Goal: Task Accomplishment & Management: Use online tool/utility

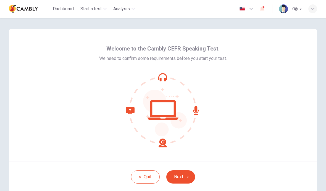
click at [182, 118] on icon at bounding box center [165, 113] width 44 height 47
click at [189, 176] on button "Next" at bounding box center [181, 177] width 29 height 13
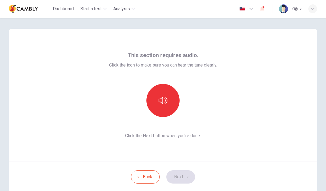
click at [164, 101] on icon "button" at bounding box center [163, 100] width 9 height 9
click at [164, 94] on button "button" at bounding box center [163, 100] width 33 height 33
click at [181, 177] on button "Next" at bounding box center [181, 177] width 29 height 13
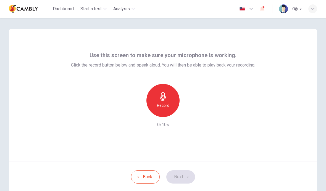
click at [168, 101] on div "Record" at bounding box center [163, 100] width 33 height 33
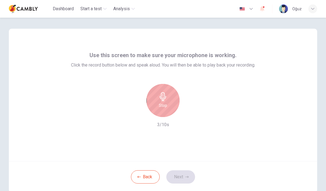
click at [160, 97] on icon "button" at bounding box center [163, 96] width 6 height 9
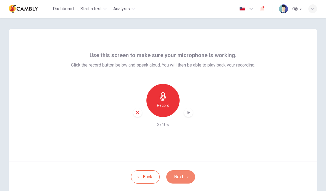
click at [186, 173] on button "Next" at bounding box center [181, 177] width 29 height 13
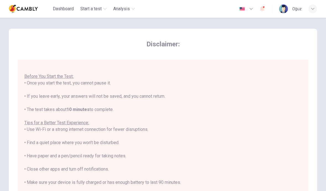
scroll to position [6, 0]
click at [43, 76] on u "Before You Start the Test:" at bounding box center [48, 76] width 49 height 5
click at [235, 104] on div "You are about to start a CEFR Speaking Test . Before You Start the Test: • Once…" at bounding box center [163, 137] width 278 height 153
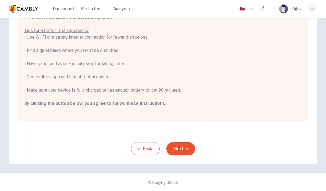
scroll to position [0, 0]
click at [188, 149] on icon "button" at bounding box center [187, 149] width 3 height 2
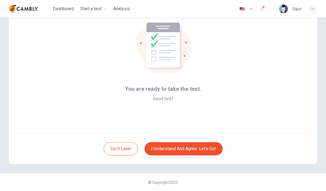
click at [207, 147] on button "I understand and agree. Let’s go!" at bounding box center [184, 148] width 78 height 13
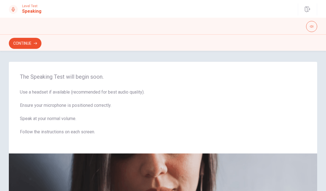
click at [311, 26] on icon "button" at bounding box center [311, 26] width 3 height 3
click at [313, 27] on icon "button" at bounding box center [311, 26] width 3 height 3
click at [28, 45] on button "Continue" at bounding box center [25, 43] width 33 height 11
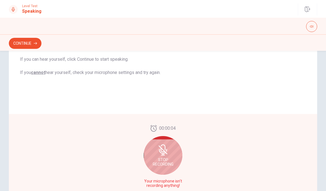
scroll to position [99, 0]
click at [161, 154] on icon at bounding box center [162, 152] width 7 height 5
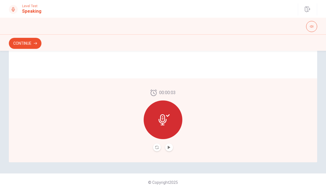
scroll to position [141, 0]
click at [157, 145] on button "Record Again" at bounding box center [157, 148] width 8 height 8
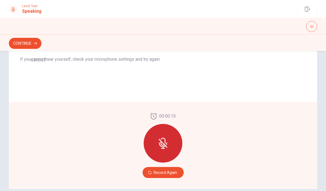
scroll to position [116, 0]
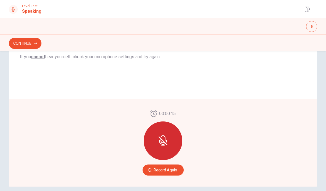
click at [167, 147] on div at bounding box center [163, 141] width 39 height 39
click at [171, 173] on button "Record Again" at bounding box center [163, 170] width 41 height 11
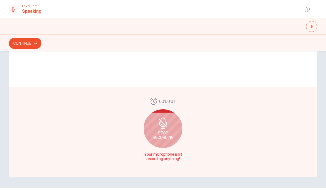
scroll to position [126, 0]
click at [312, 23] on button "button" at bounding box center [312, 26] width 11 height 11
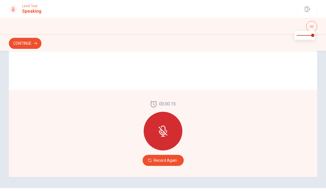
click at [168, 163] on button "Record Again" at bounding box center [163, 160] width 41 height 11
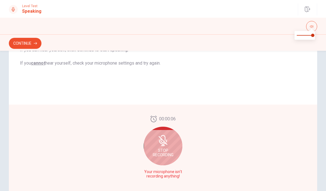
scroll to position [108, 0]
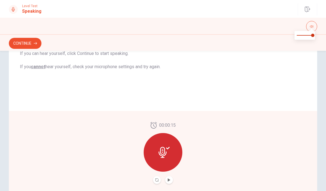
click at [172, 180] on button "Play Audio" at bounding box center [169, 180] width 8 height 8
click at [43, 11] on div "Level Test Speaking Continue" at bounding box center [163, 9] width 326 height 12
click at [170, 176] on div "00:00:15" at bounding box center [163, 153] width 39 height 62
click at [168, 182] on button "Play Audio" at bounding box center [169, 180] width 8 height 8
click at [25, 39] on button "Continue" at bounding box center [25, 43] width 33 height 11
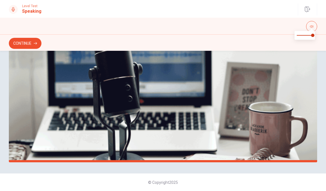
scroll to position [141, 0]
click at [298, 104] on img at bounding box center [163, 87] width 309 height 149
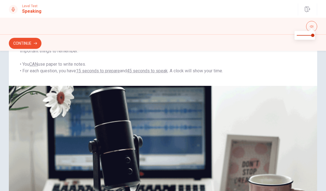
scroll to position [72, 0]
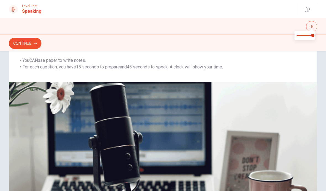
click at [32, 43] on button "Continue" at bounding box center [25, 43] width 33 height 11
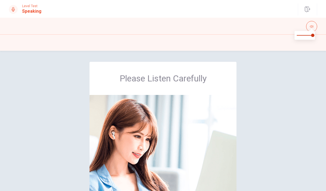
scroll to position [0, 0]
click at [290, 86] on div "Please Listen Carefully" at bounding box center [163, 154] width 326 height 185
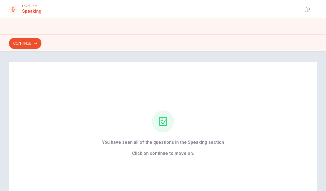
click at [31, 39] on button "Continue" at bounding box center [25, 43] width 33 height 11
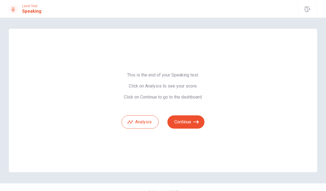
click at [139, 117] on button "Analysis" at bounding box center [140, 122] width 37 height 13
